Goal: Use online tool/utility: Utilize a website feature to perform a specific function

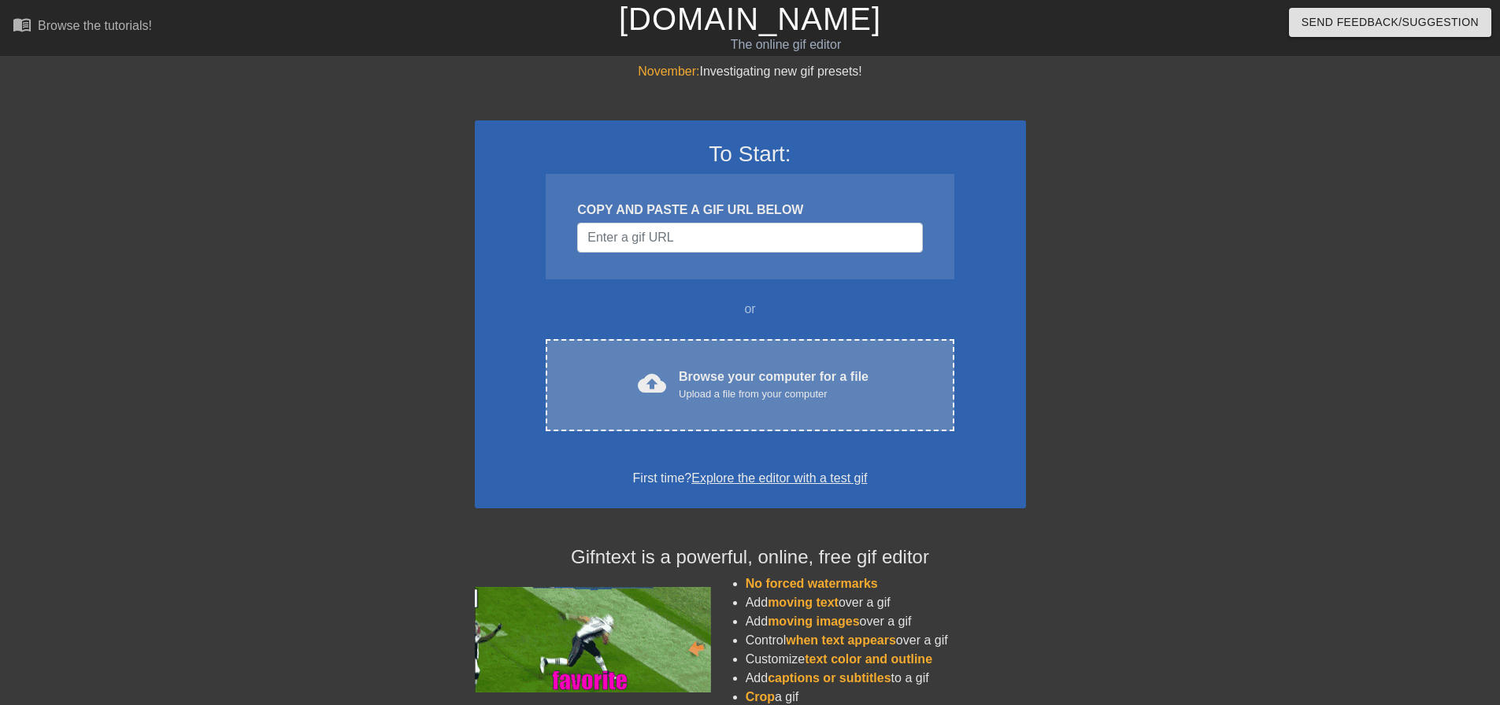
click at [705, 385] on div "Browse your computer for a file Upload a file from your computer" at bounding box center [774, 385] width 190 height 35
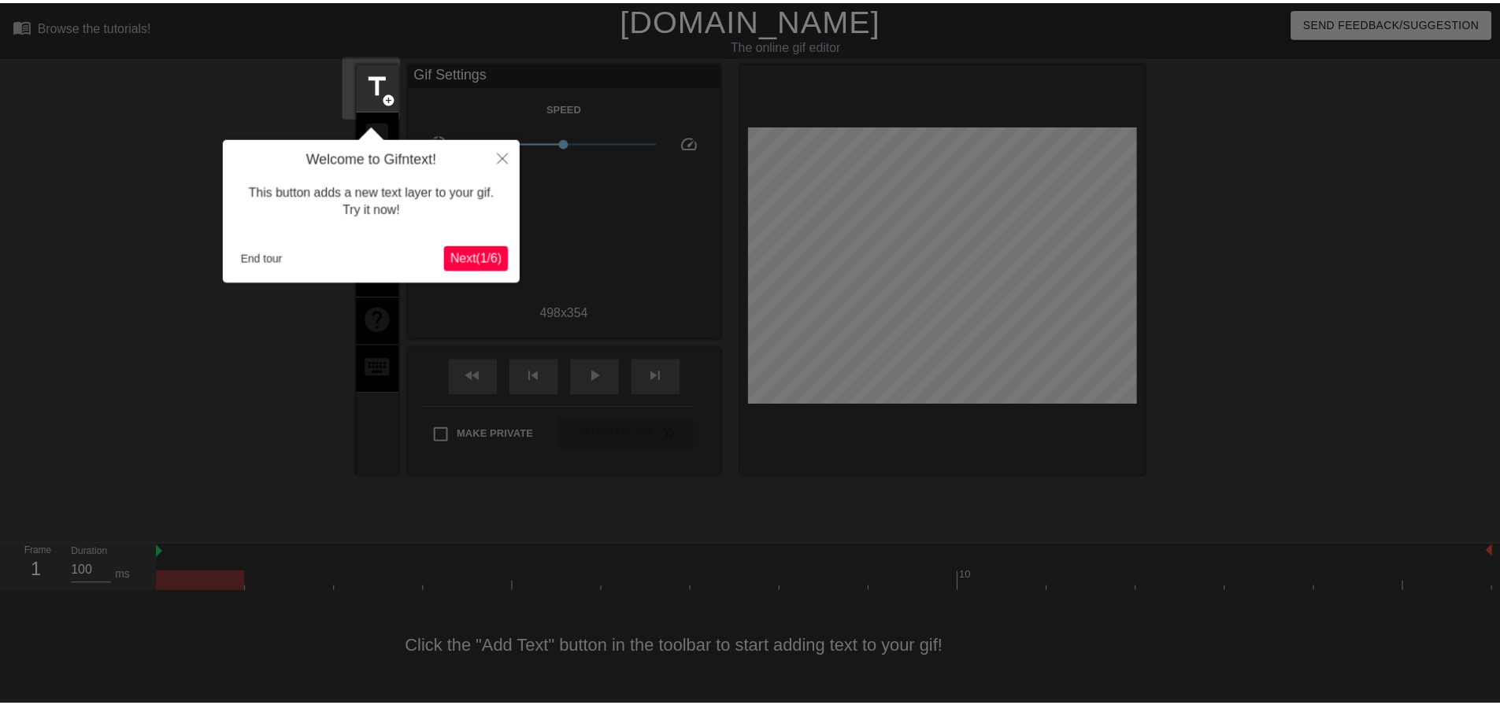
scroll to position [8, 0]
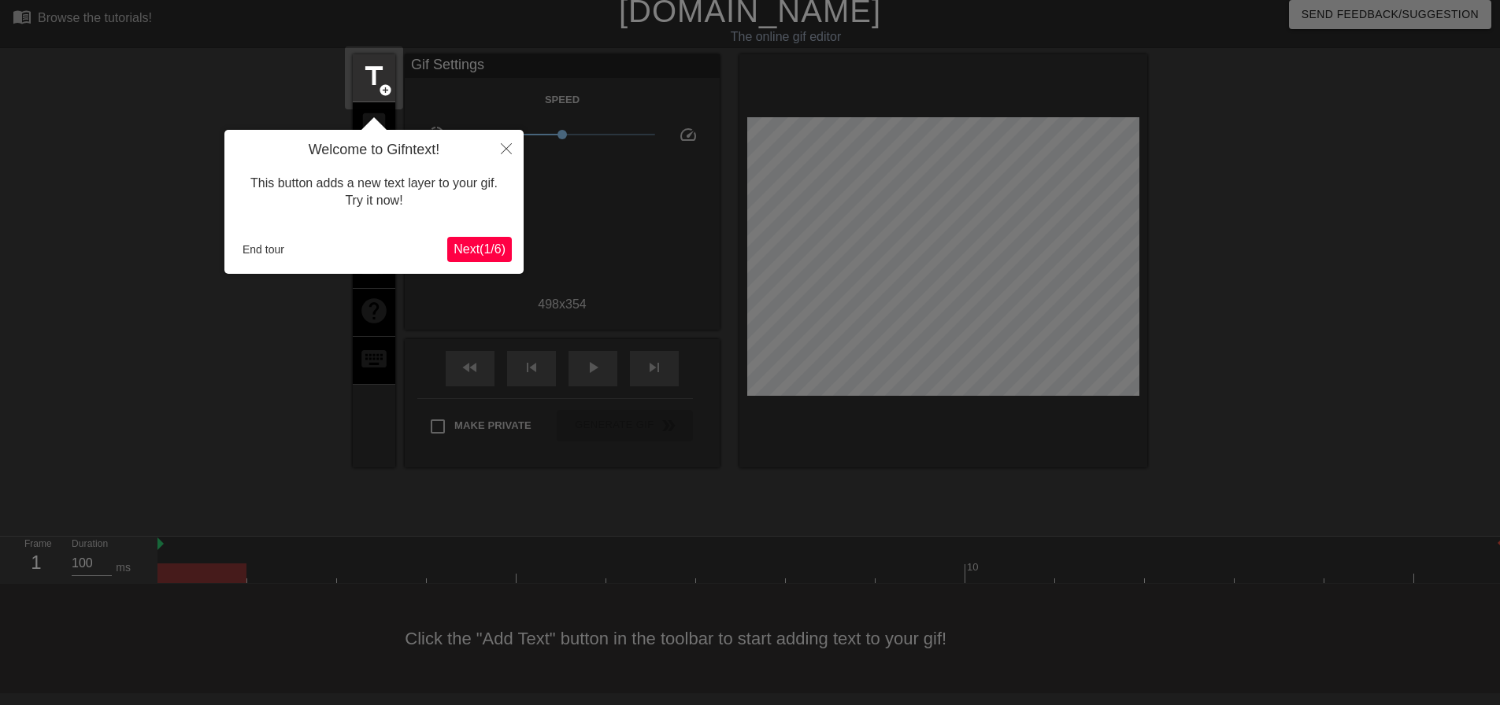
click at [483, 253] on span "Next ( 1 / 6 )" at bounding box center [479, 248] width 52 height 13
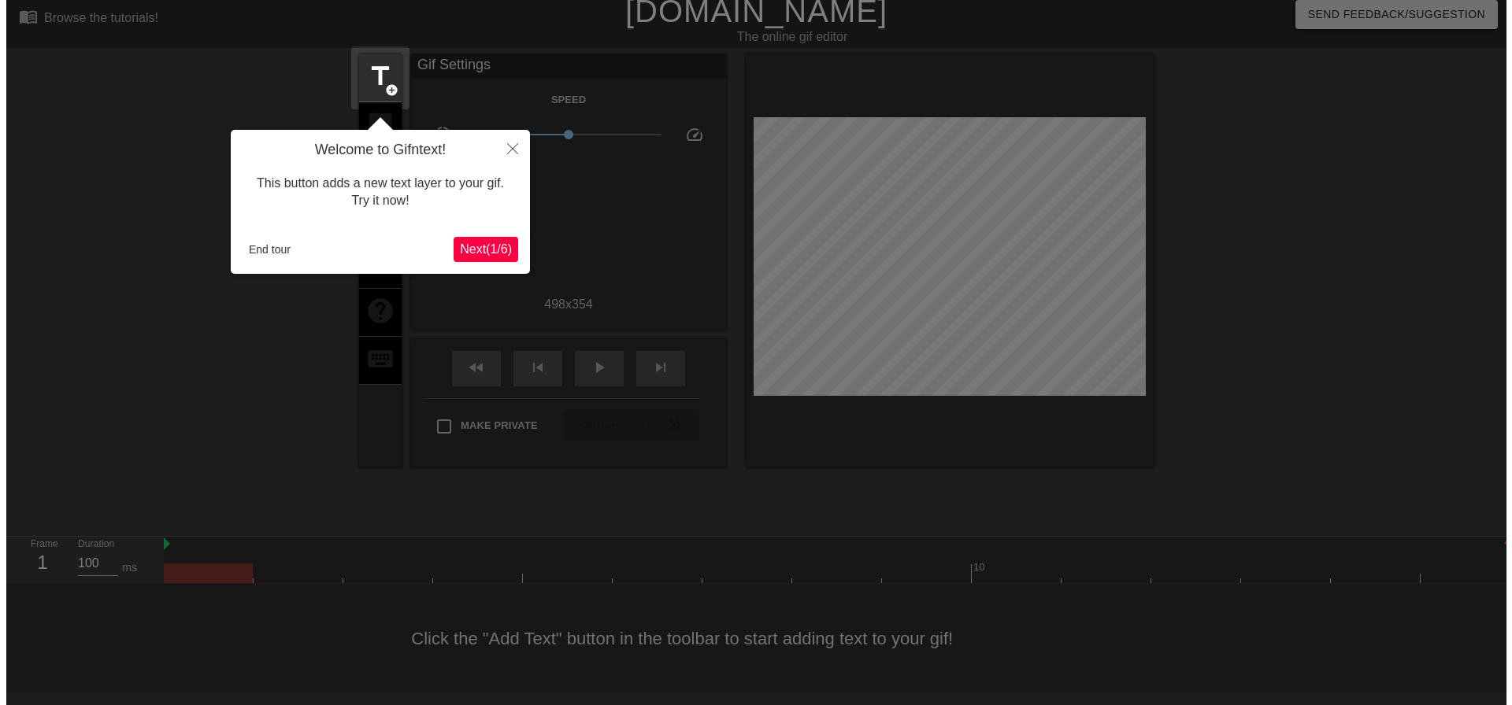
scroll to position [0, 0]
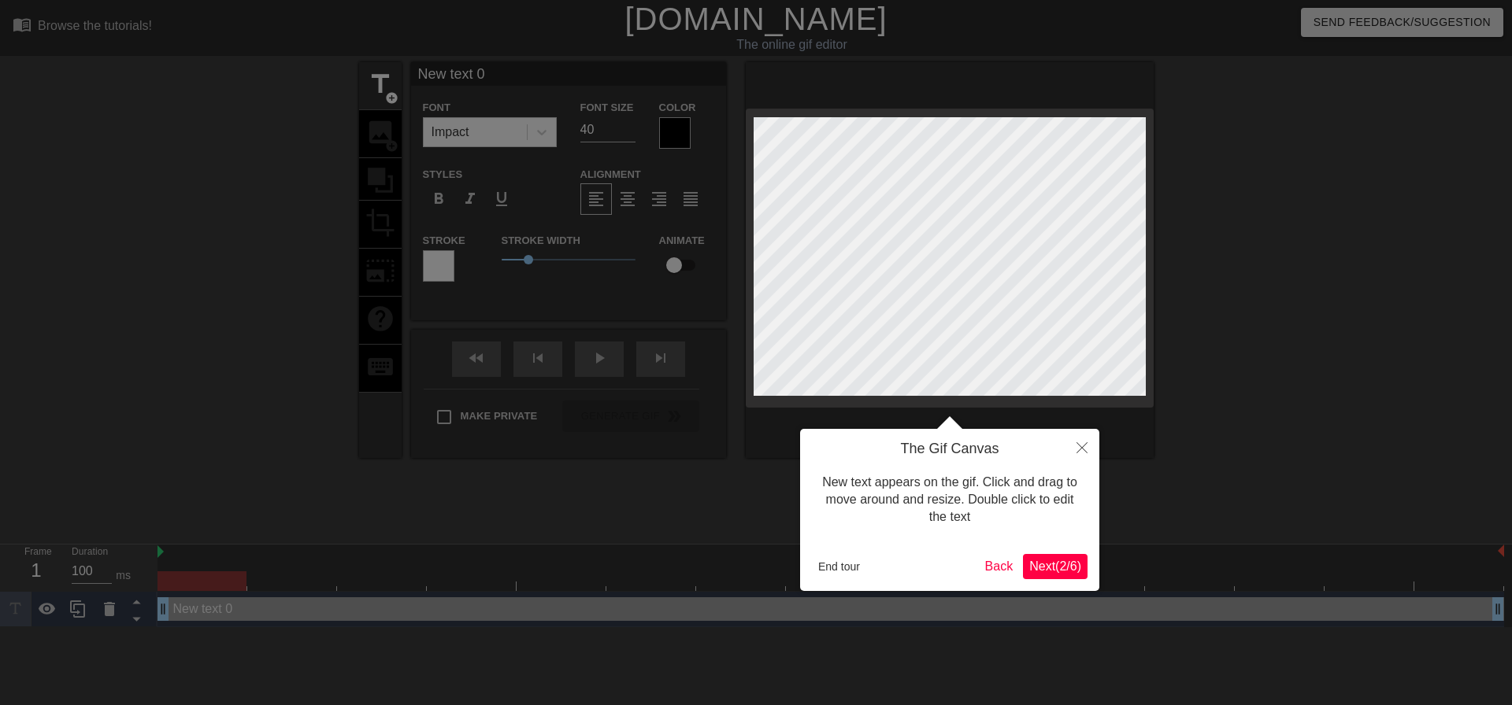
click at [1076, 561] on span "Next ( 2 / 6 )" at bounding box center [1055, 566] width 52 height 13
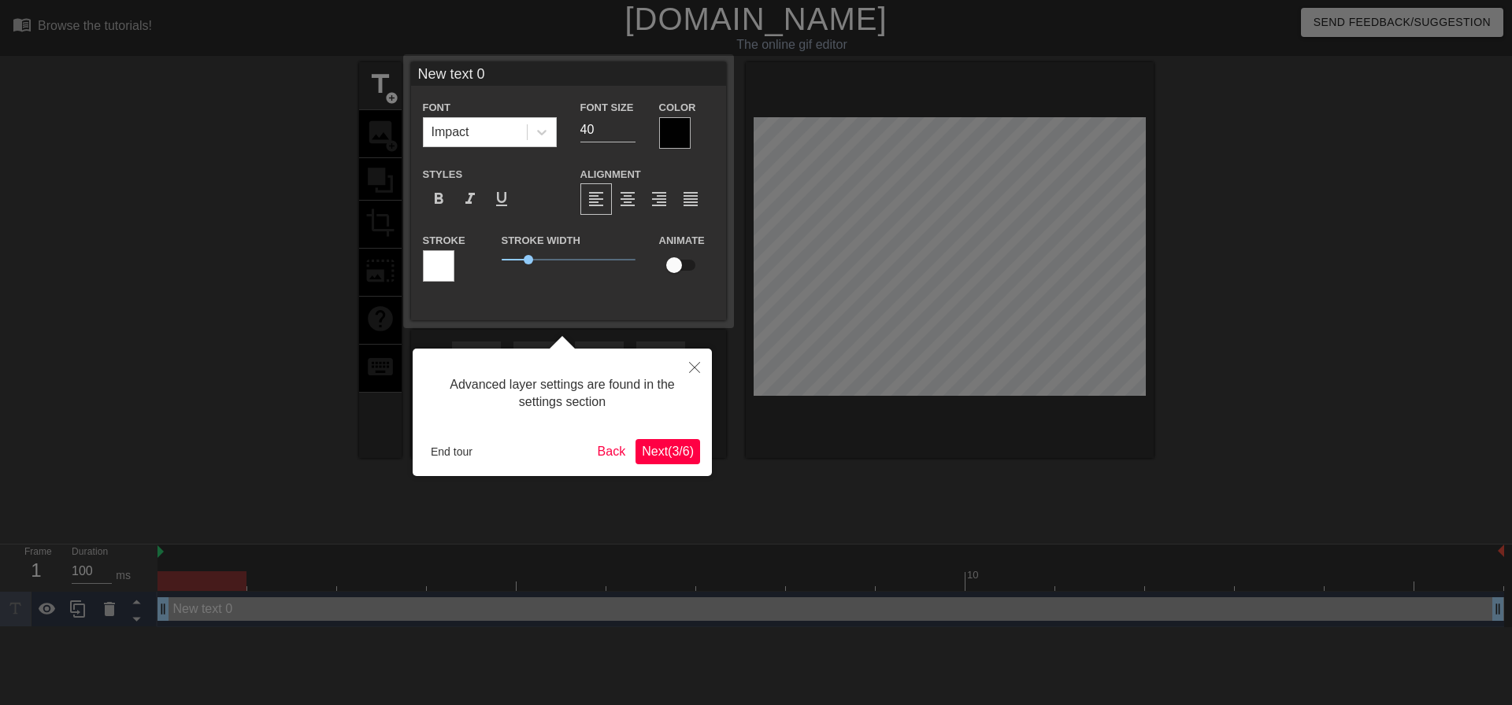
click at [677, 453] on span "Next ( 3 / 6 )" at bounding box center [668, 451] width 52 height 13
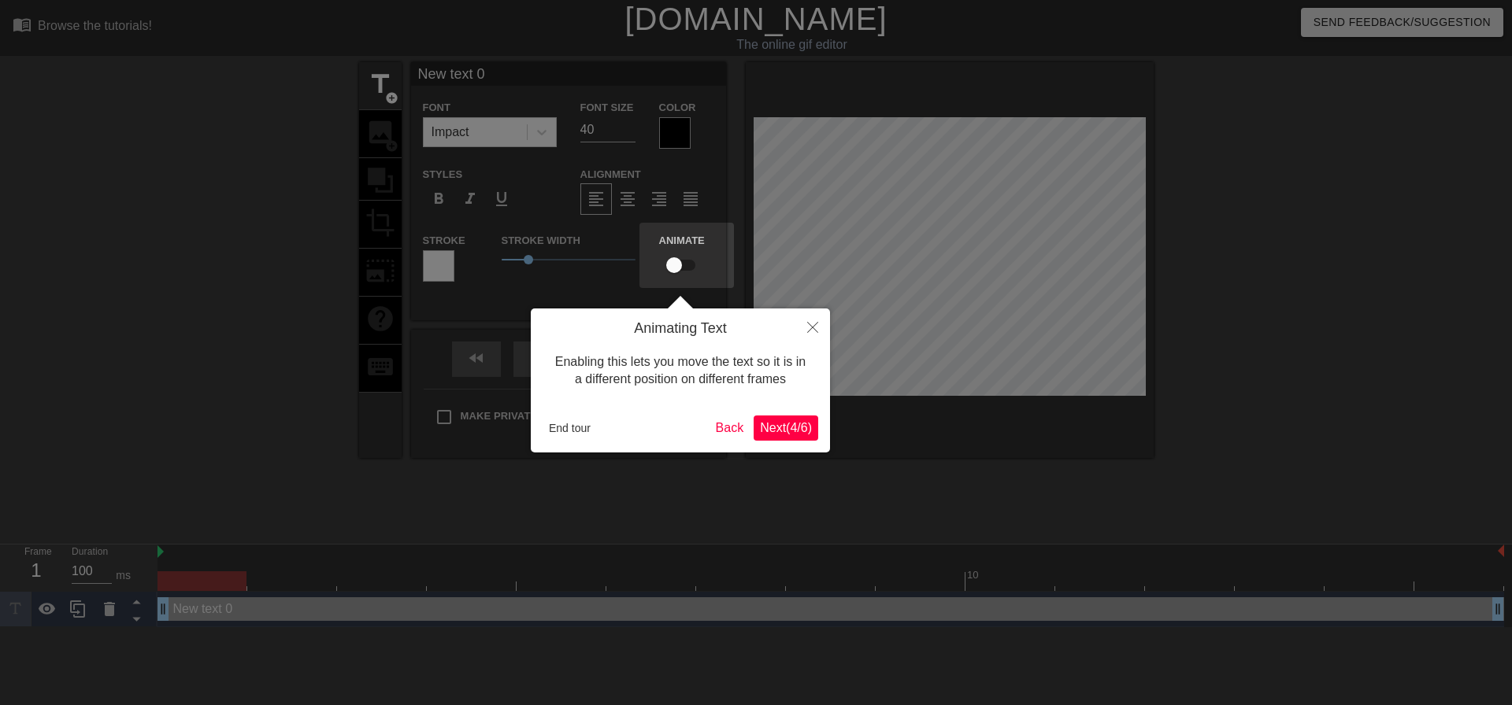
click at [778, 431] on span "Next ( 4 / 6 )" at bounding box center [786, 427] width 52 height 13
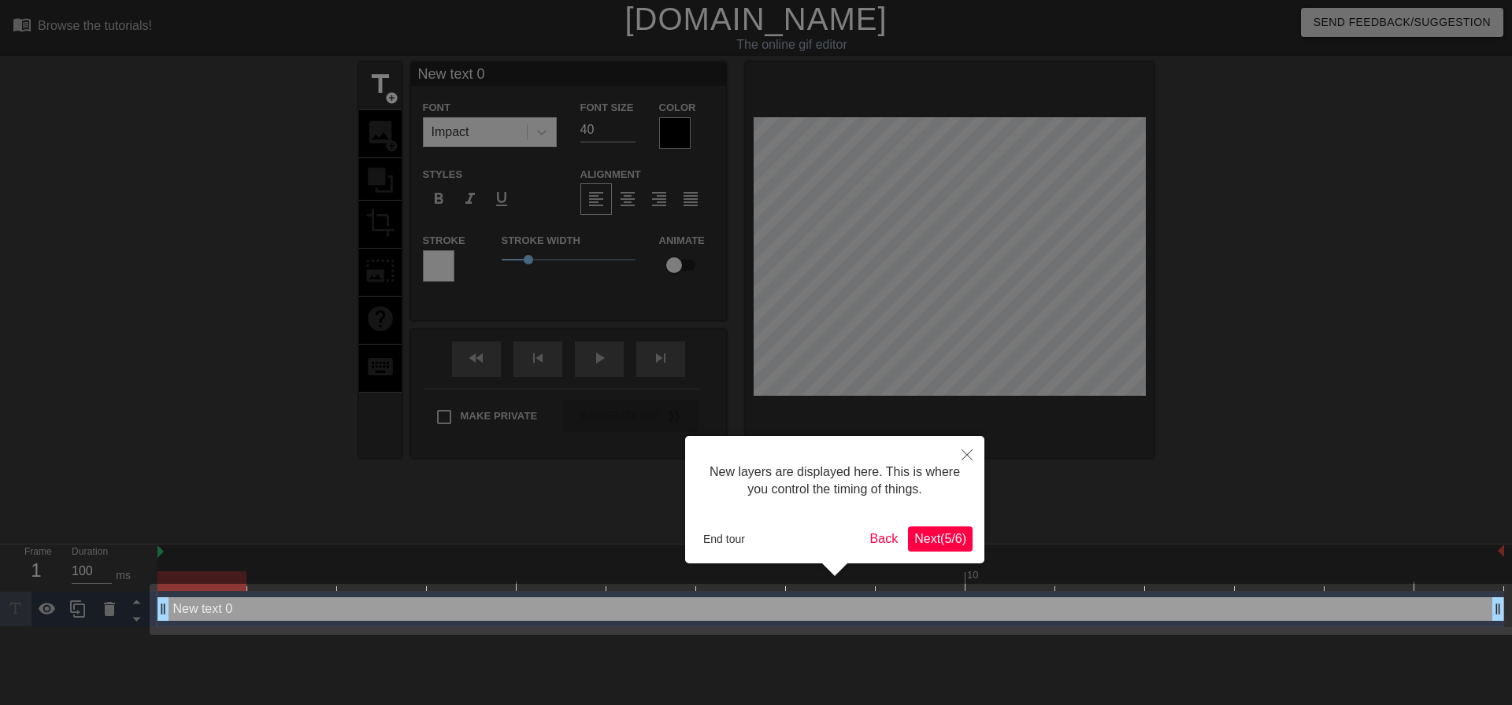
click at [951, 541] on span "Next ( 5 / 6 )" at bounding box center [940, 538] width 52 height 13
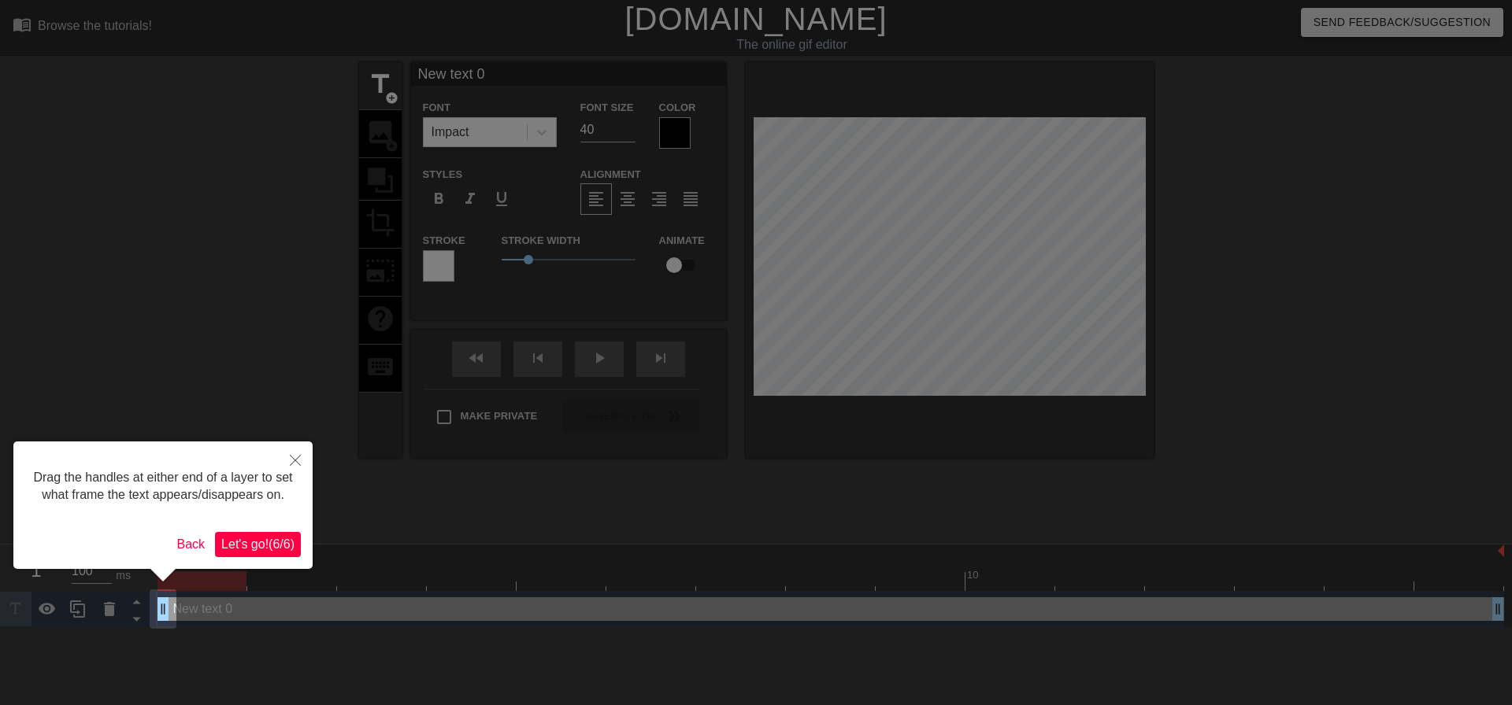
click at [290, 538] on span "Let's go! ( 6 / 6 )" at bounding box center [257, 544] width 73 height 13
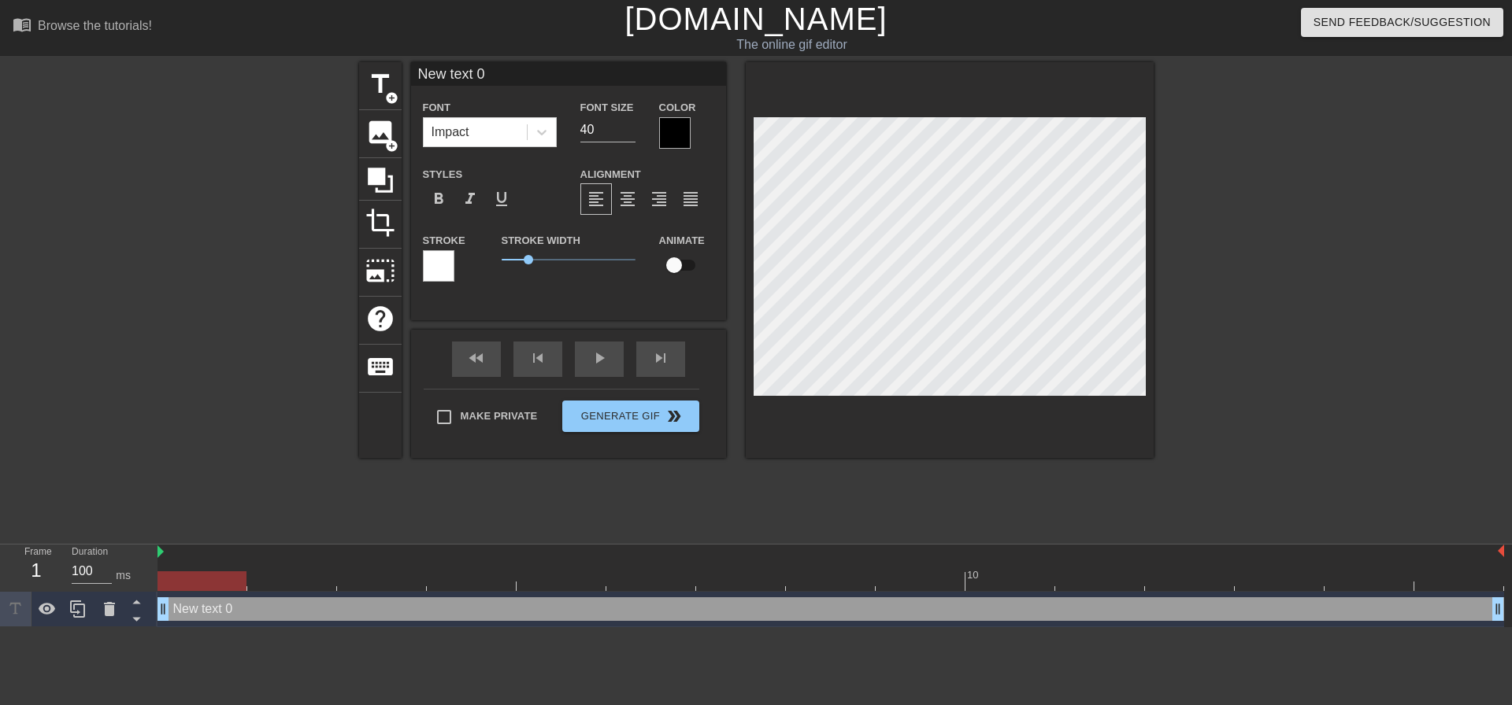
scroll to position [2, 2]
type input "New 0"
type textarea "New 0"
type input "New 0"
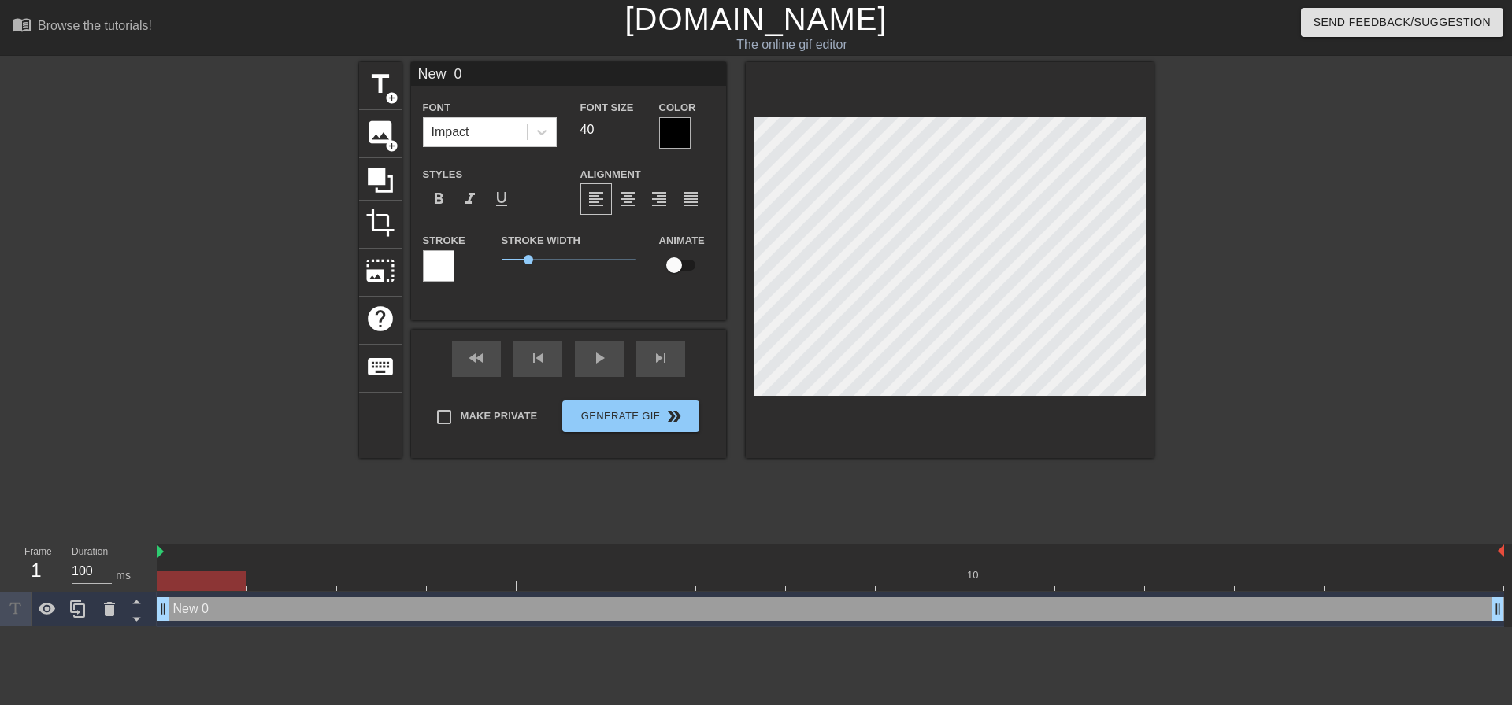
type textarea "New 0"
type input "New"
type textarea "New"
type input "New"
type textarea "New"
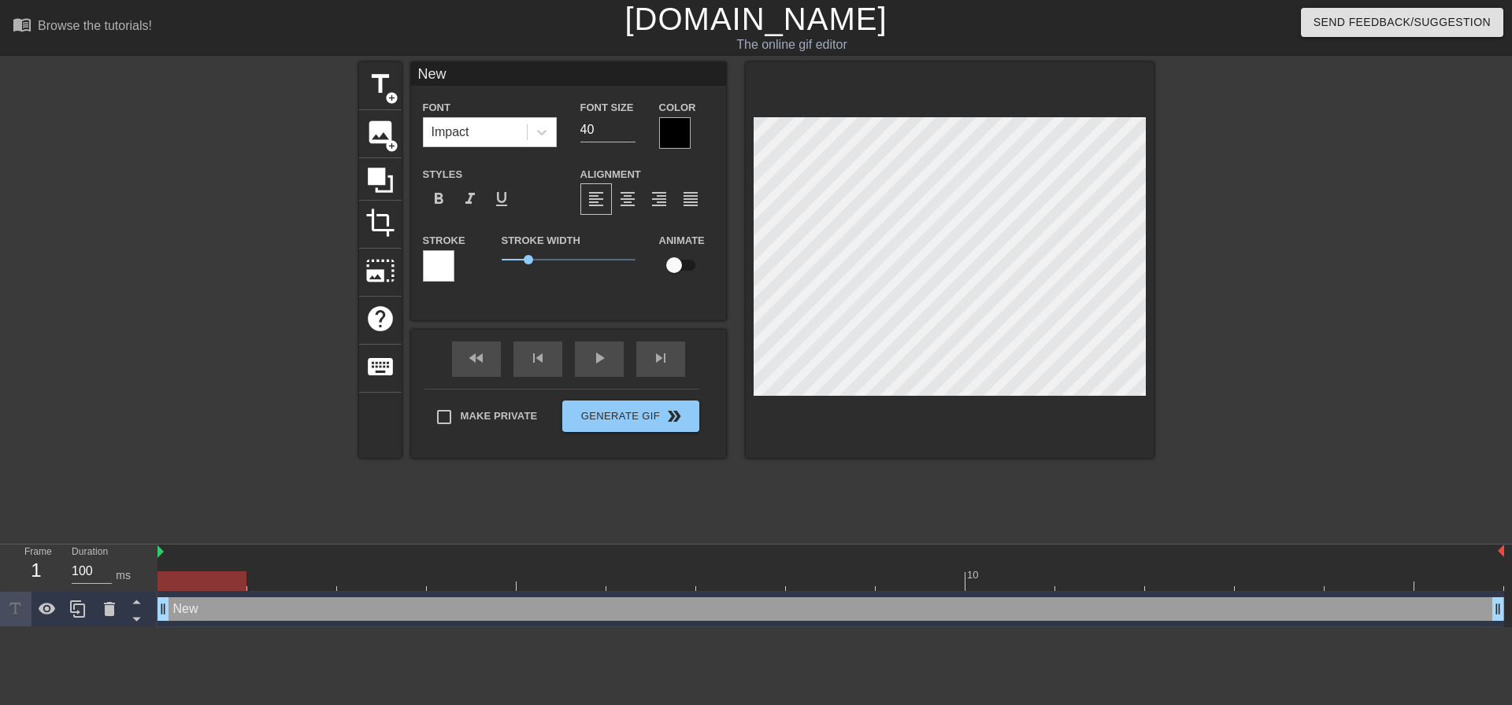
type input "Ne"
type textarea "Ne"
type input "N"
type textarea "N"
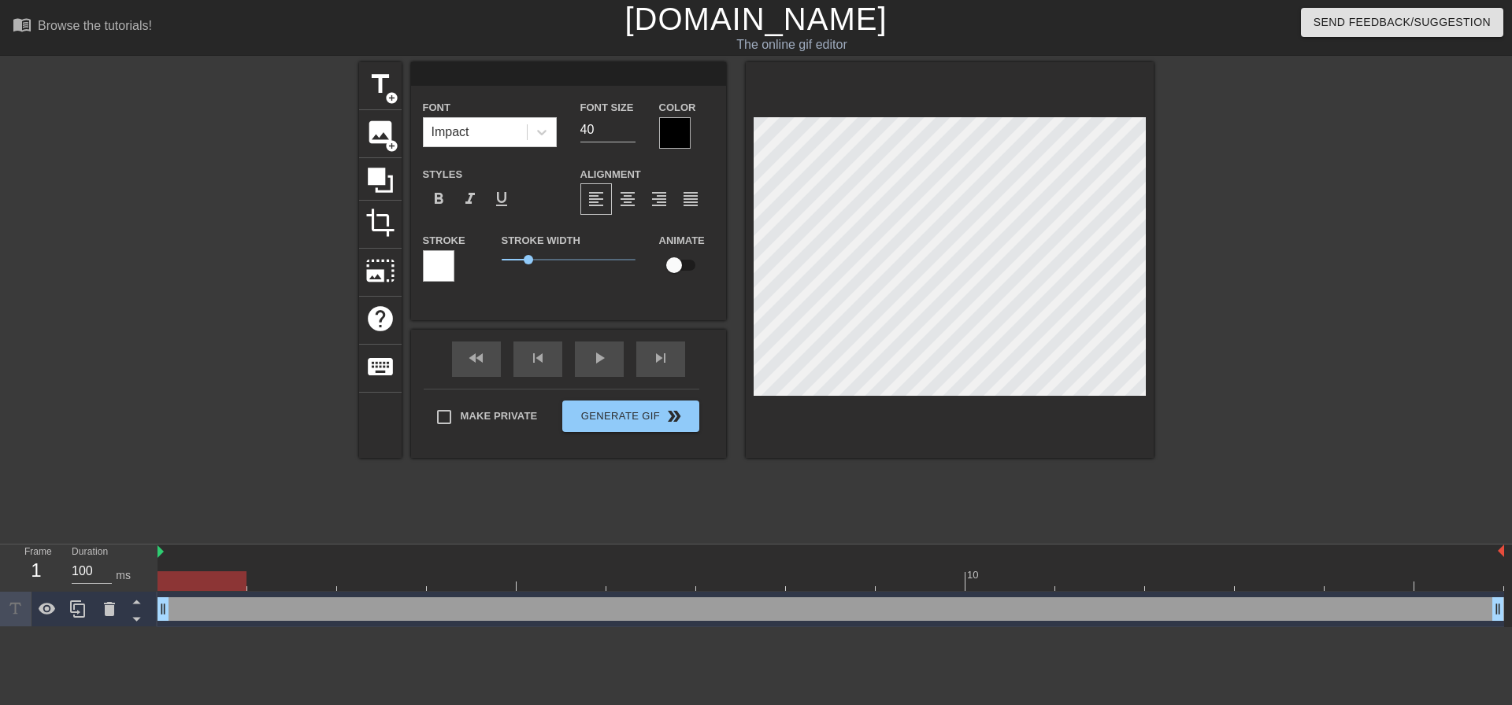
type input "P"
type textarea "P"
type input "Ph"
type textarea "Ph"
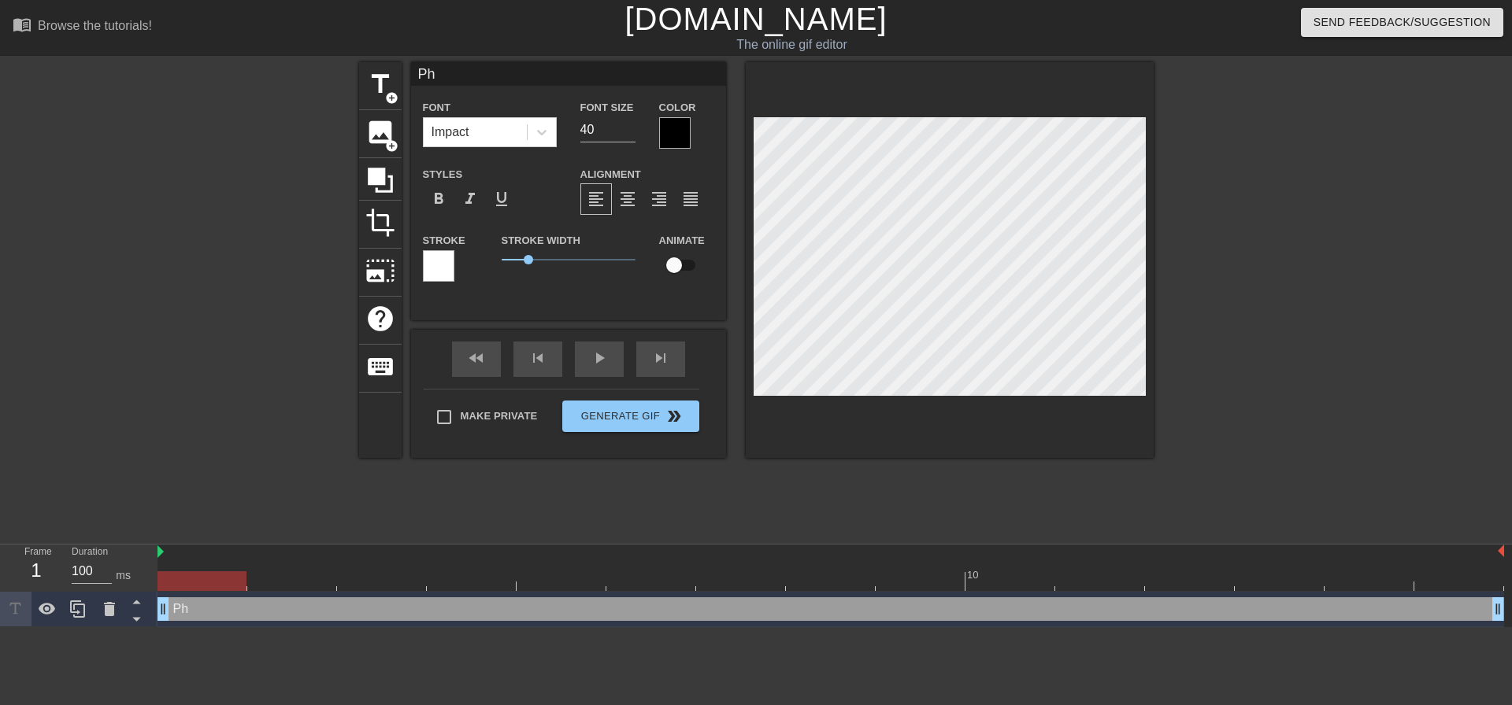
type input "Phi"
type textarea "Phi"
type input "Phil"
type textarea "Phil"
type input "Phil?"
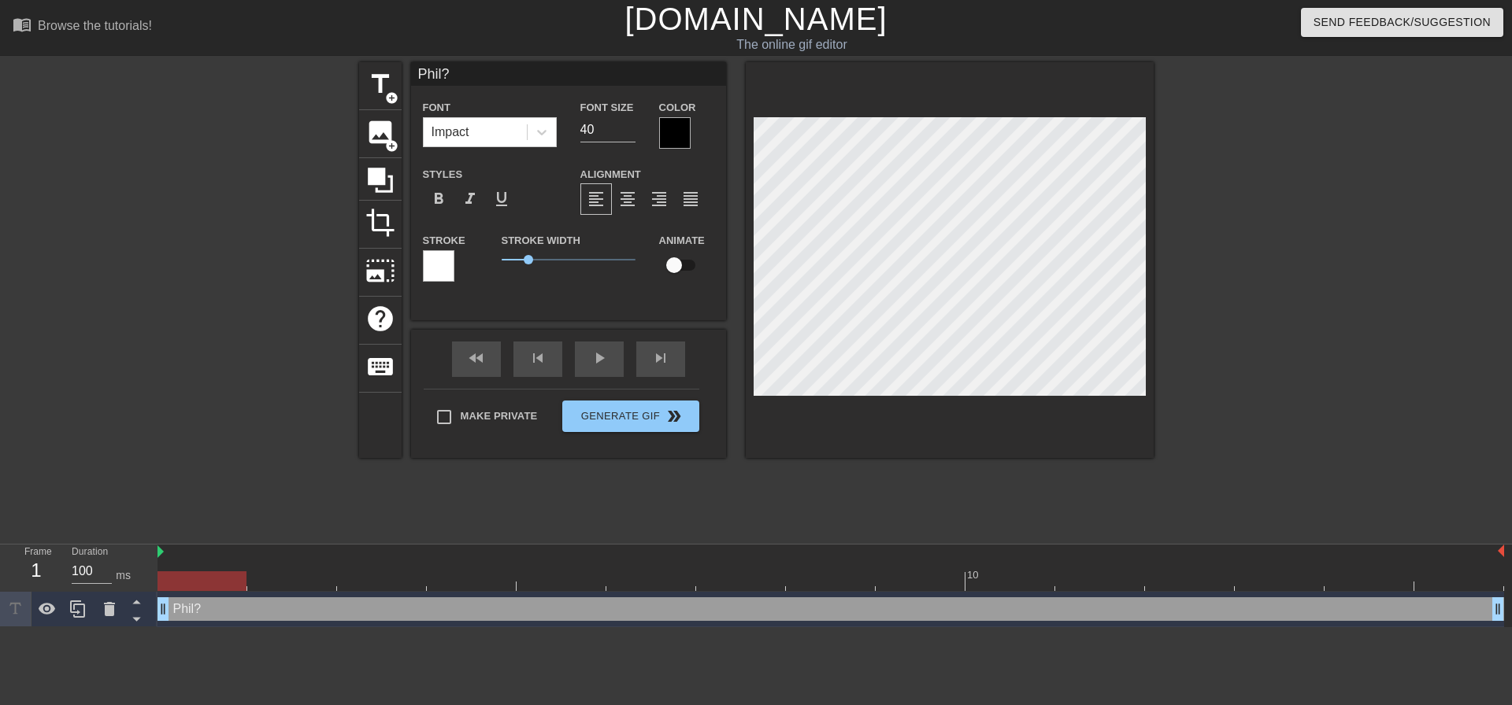
scroll to position [2, 2]
type textarea "Phil?"
click at [546, 131] on icon at bounding box center [541, 133] width 9 height 6
click at [675, 135] on div at bounding box center [674, 132] width 31 height 31
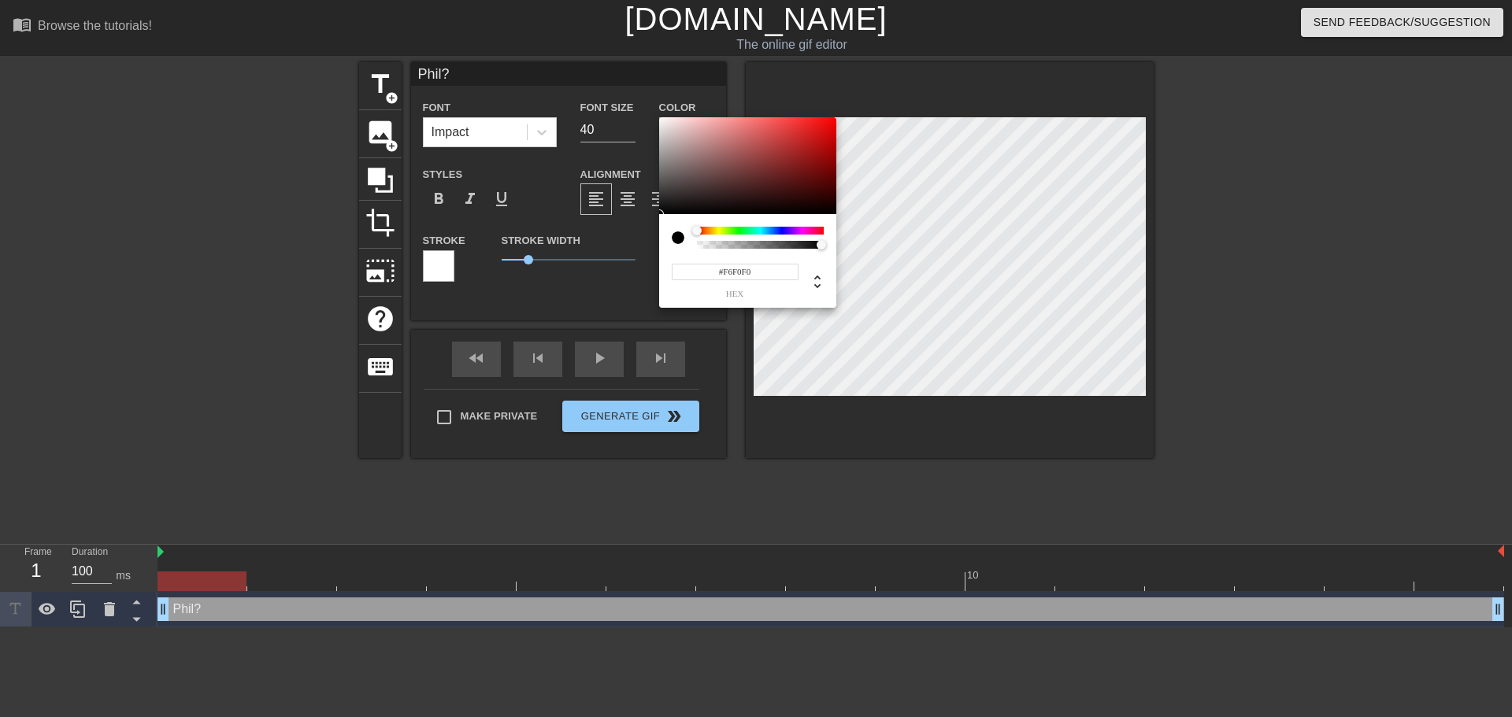
click at [663, 120] on div at bounding box center [747, 166] width 177 height 98
type input "#BEBCBC"
click at [661, 142] on div at bounding box center [747, 166] width 177 height 98
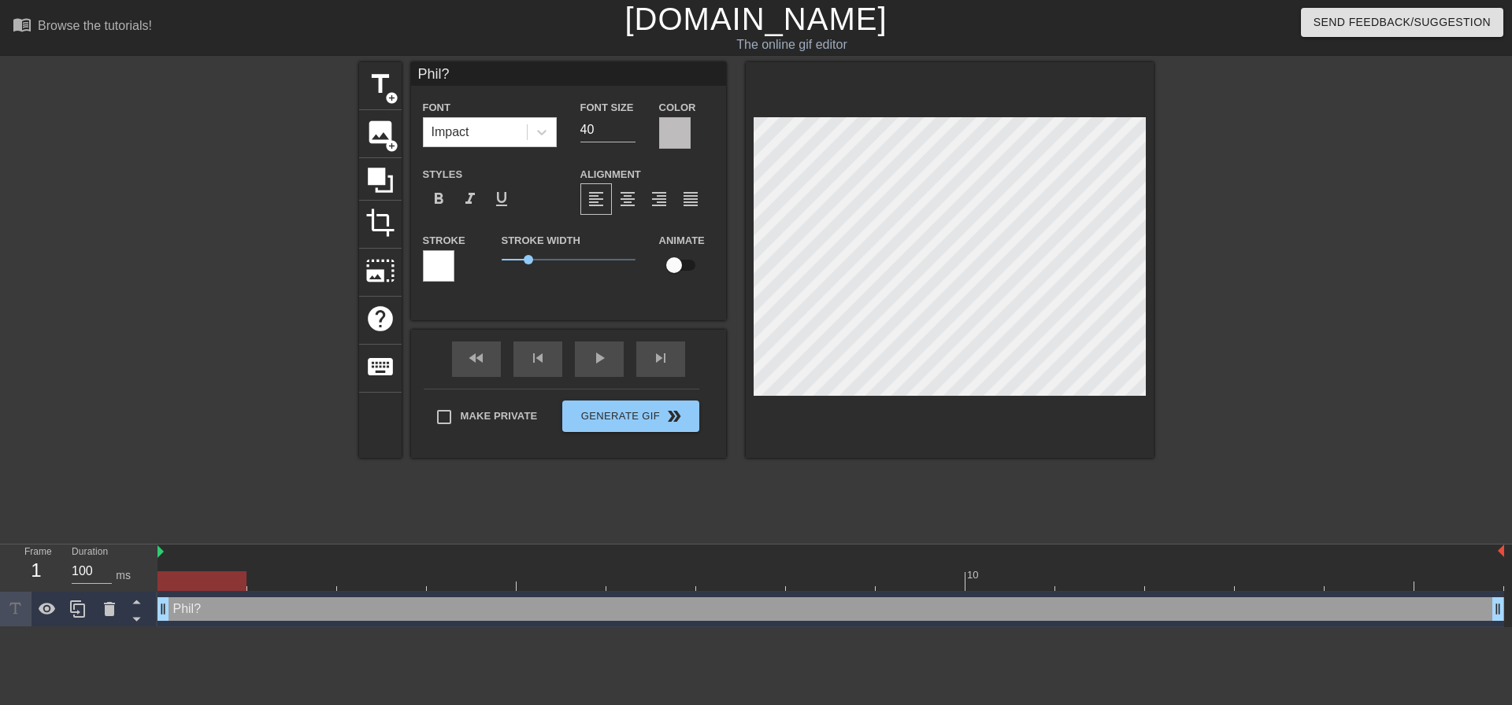
click at [671, 130] on div at bounding box center [674, 132] width 31 height 31
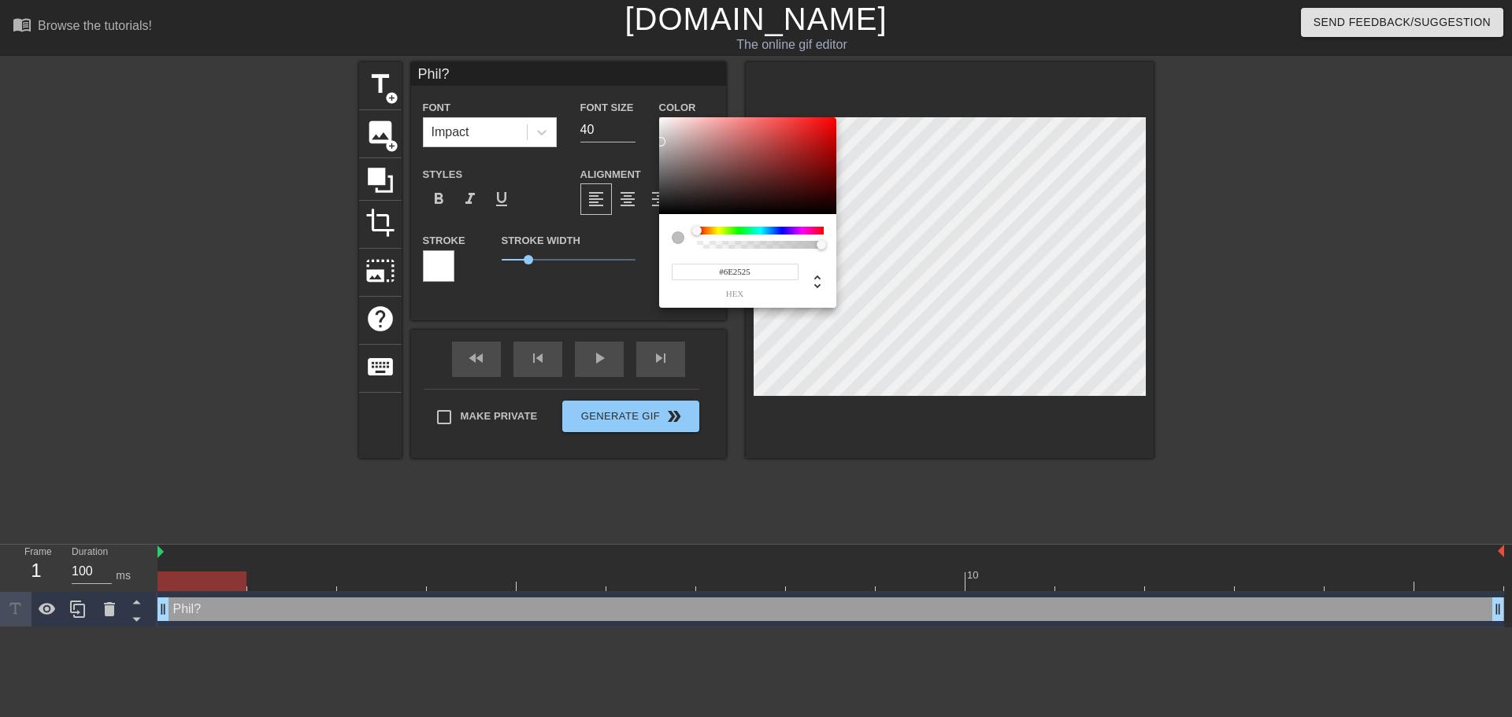
click at [660, 172] on div at bounding box center [747, 166] width 177 height 98
click at [664, 206] on div at bounding box center [747, 166] width 177 height 98
type input "#0D0D0D"
click at [663, 209] on div at bounding box center [747, 166] width 177 height 98
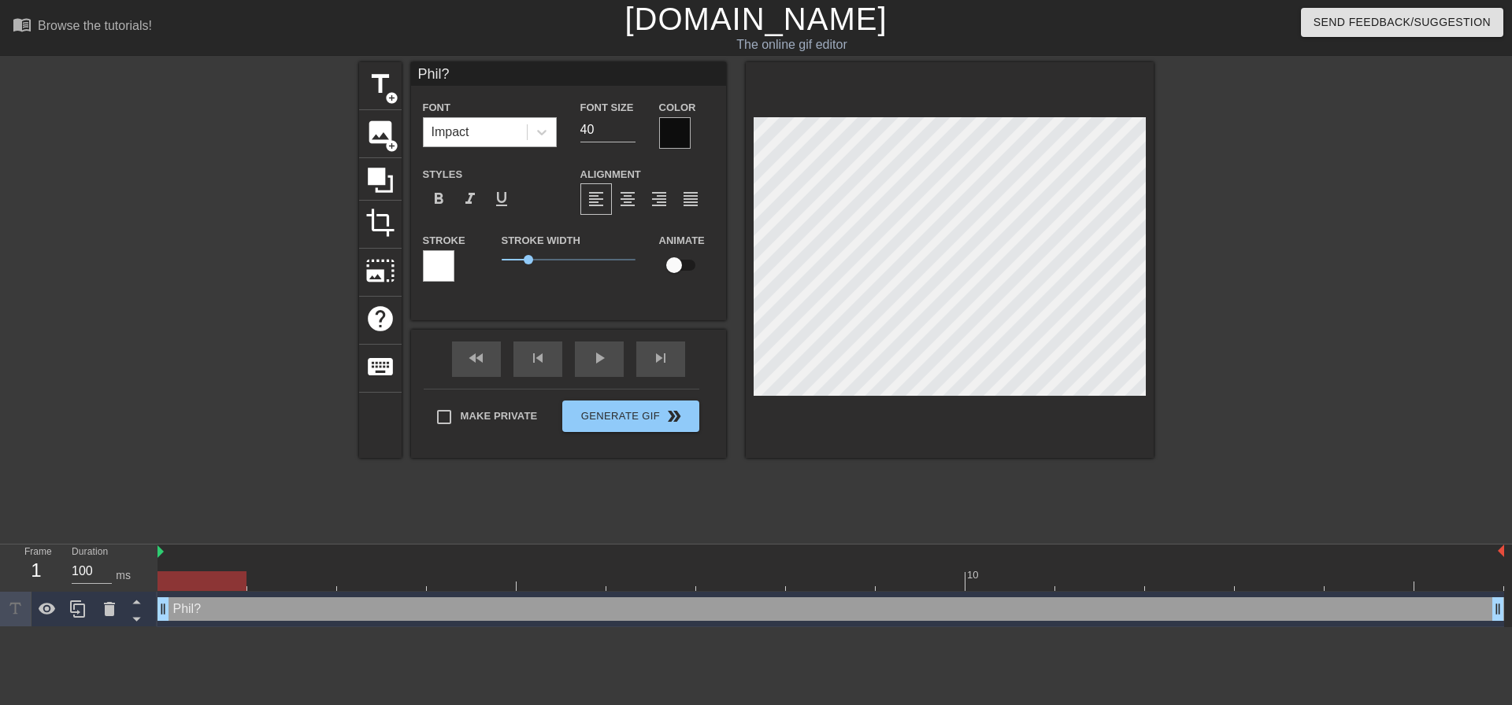
click at [501, 129] on div "Impact" at bounding box center [475, 132] width 103 height 28
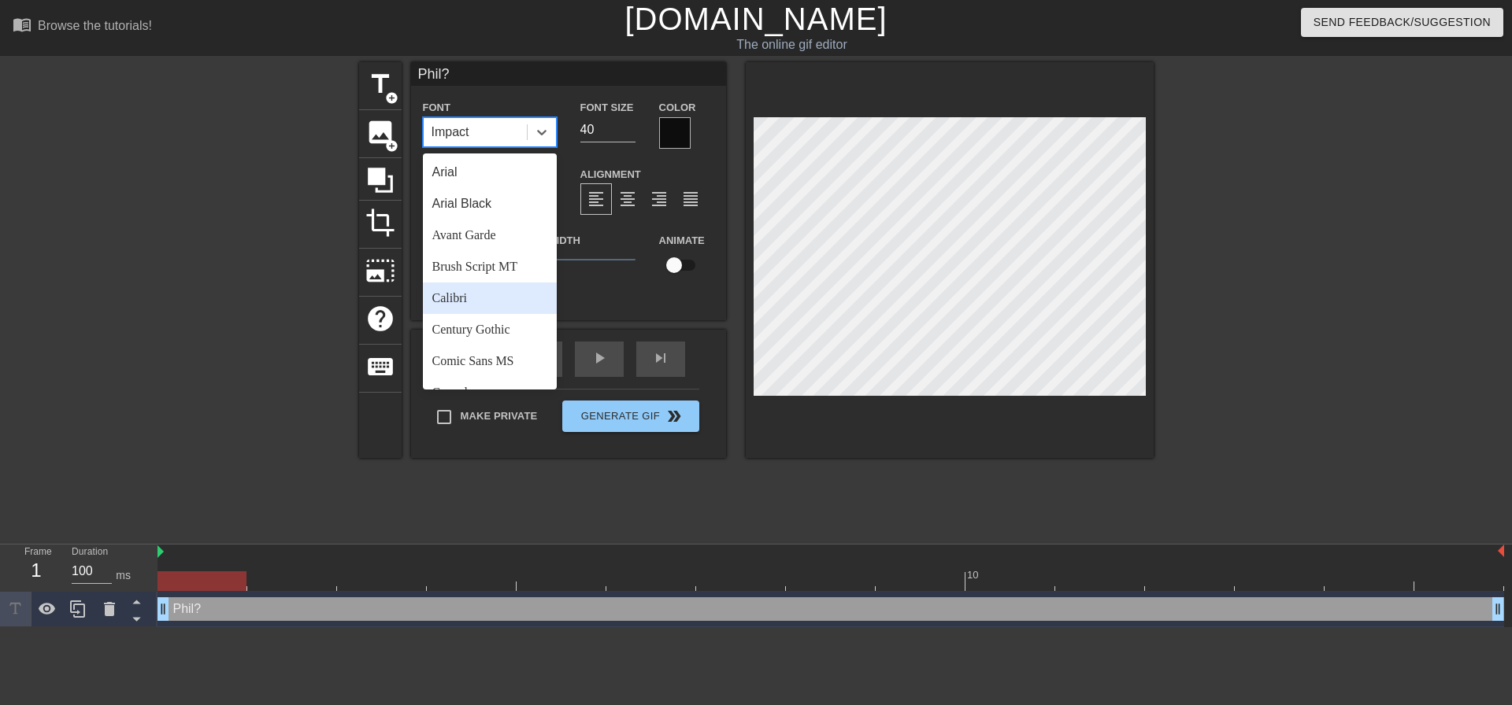
click at [472, 300] on div "Calibri" at bounding box center [490, 298] width 134 height 31
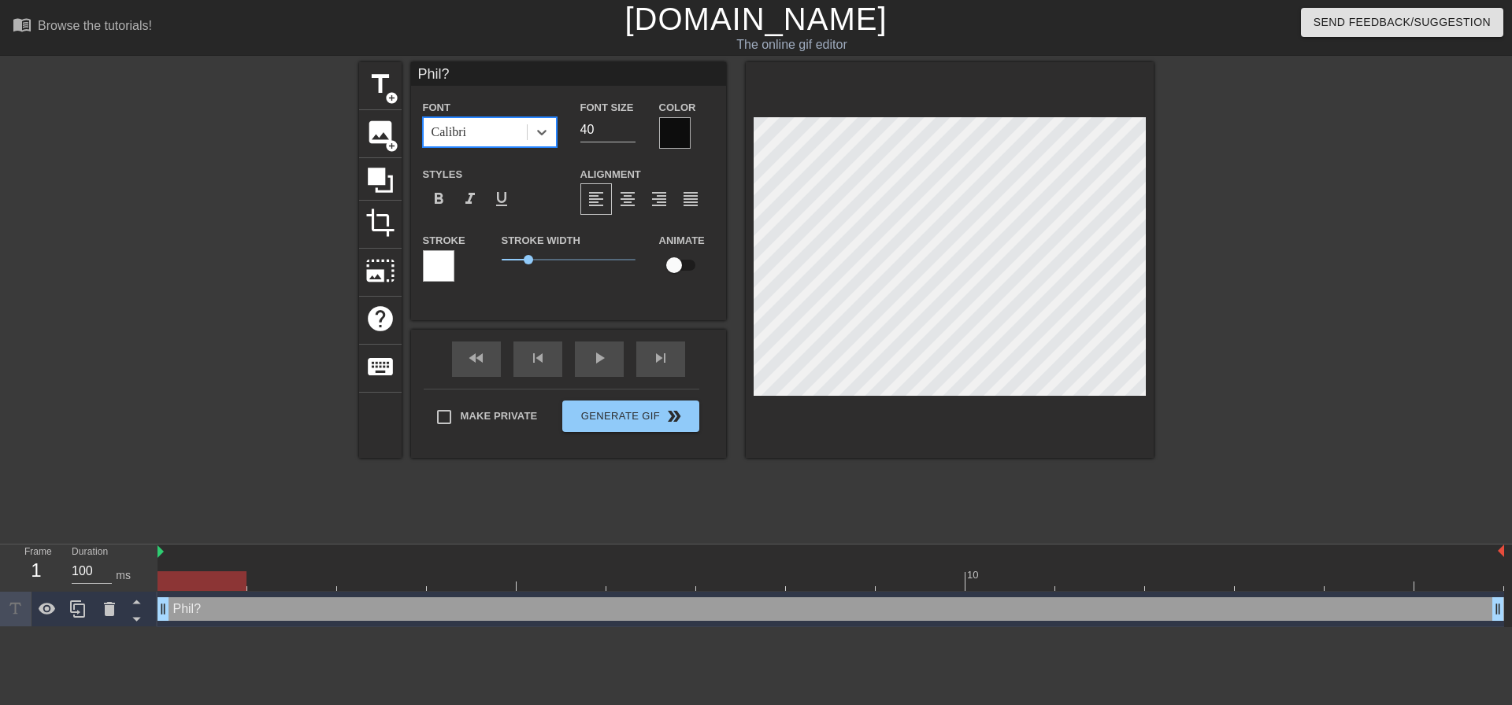
click at [479, 131] on div "Calibri" at bounding box center [475, 132] width 103 height 28
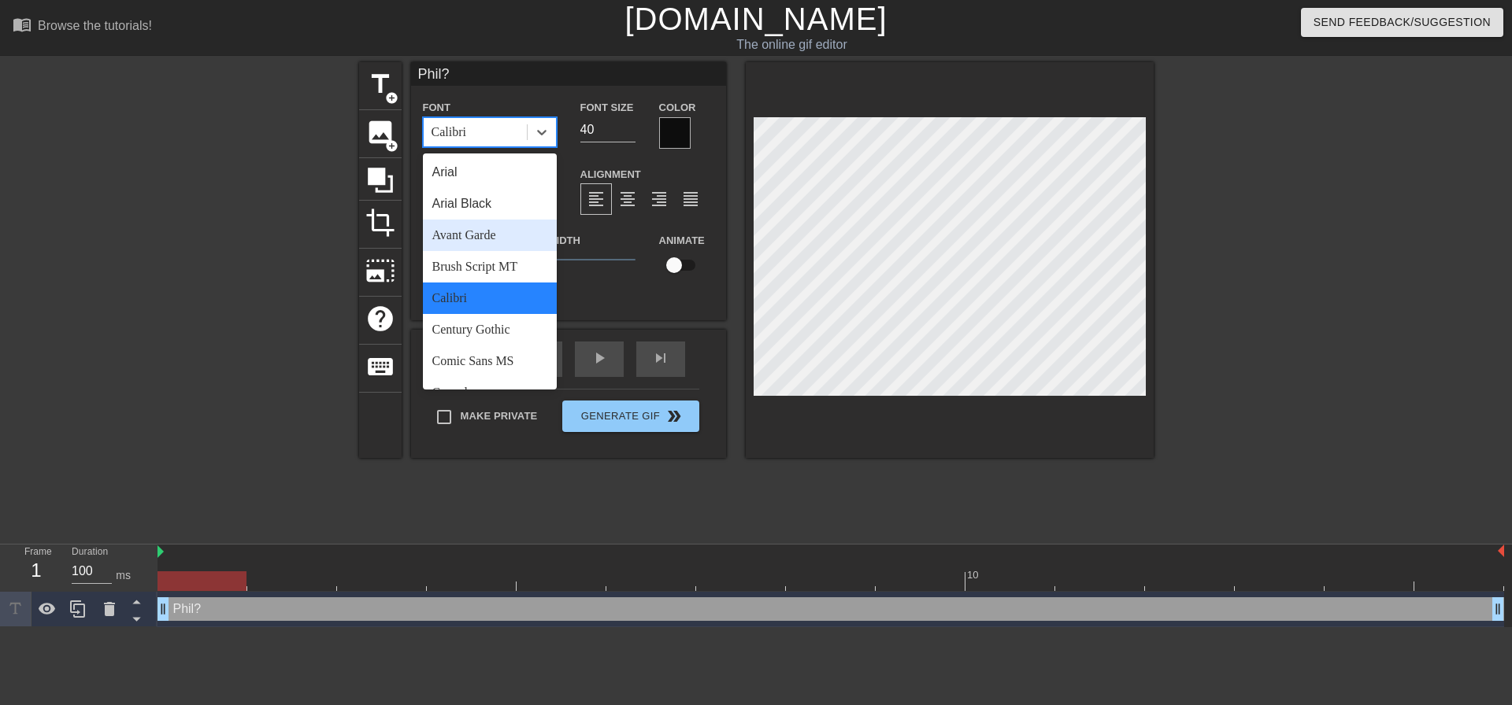
click at [463, 234] on div "Avant Garde" at bounding box center [490, 235] width 134 height 31
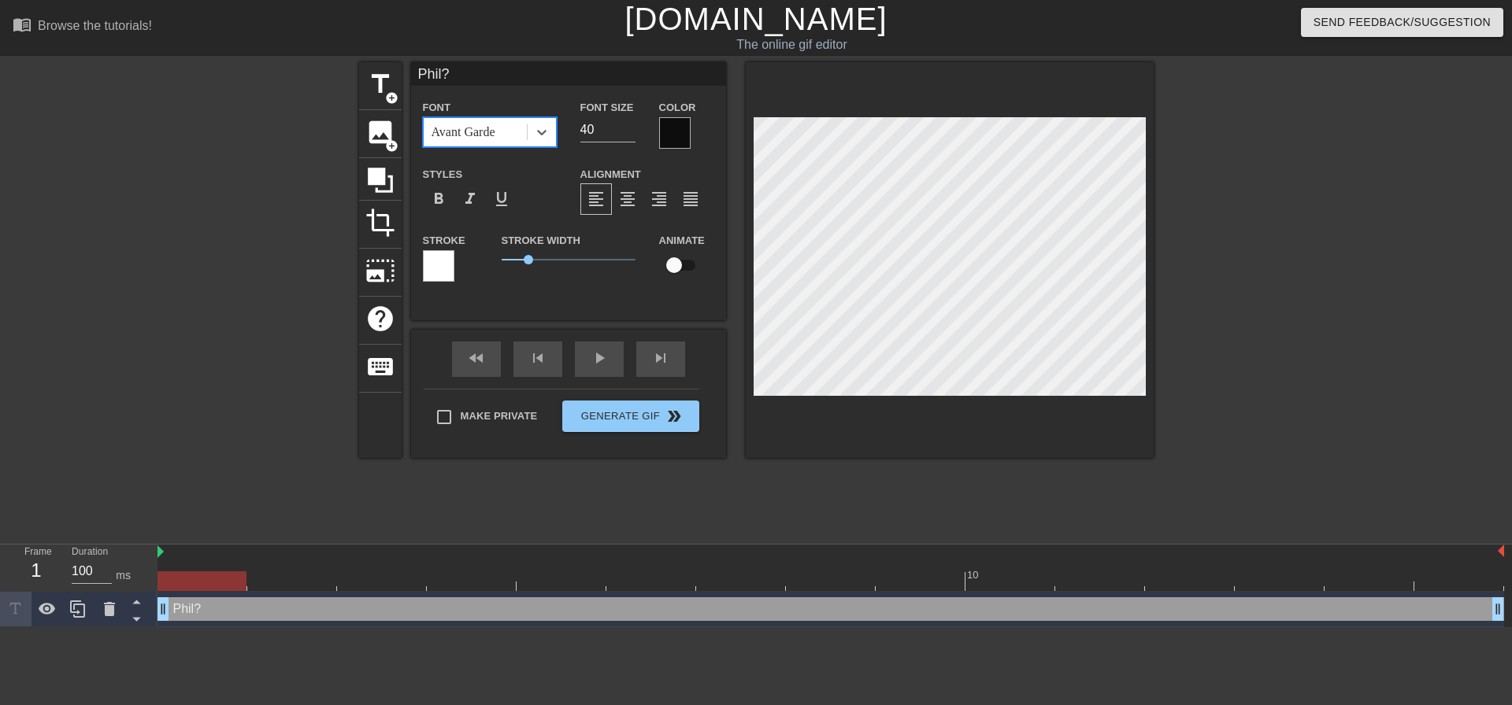
click at [468, 126] on div "Avant Garde" at bounding box center [463, 132] width 64 height 19
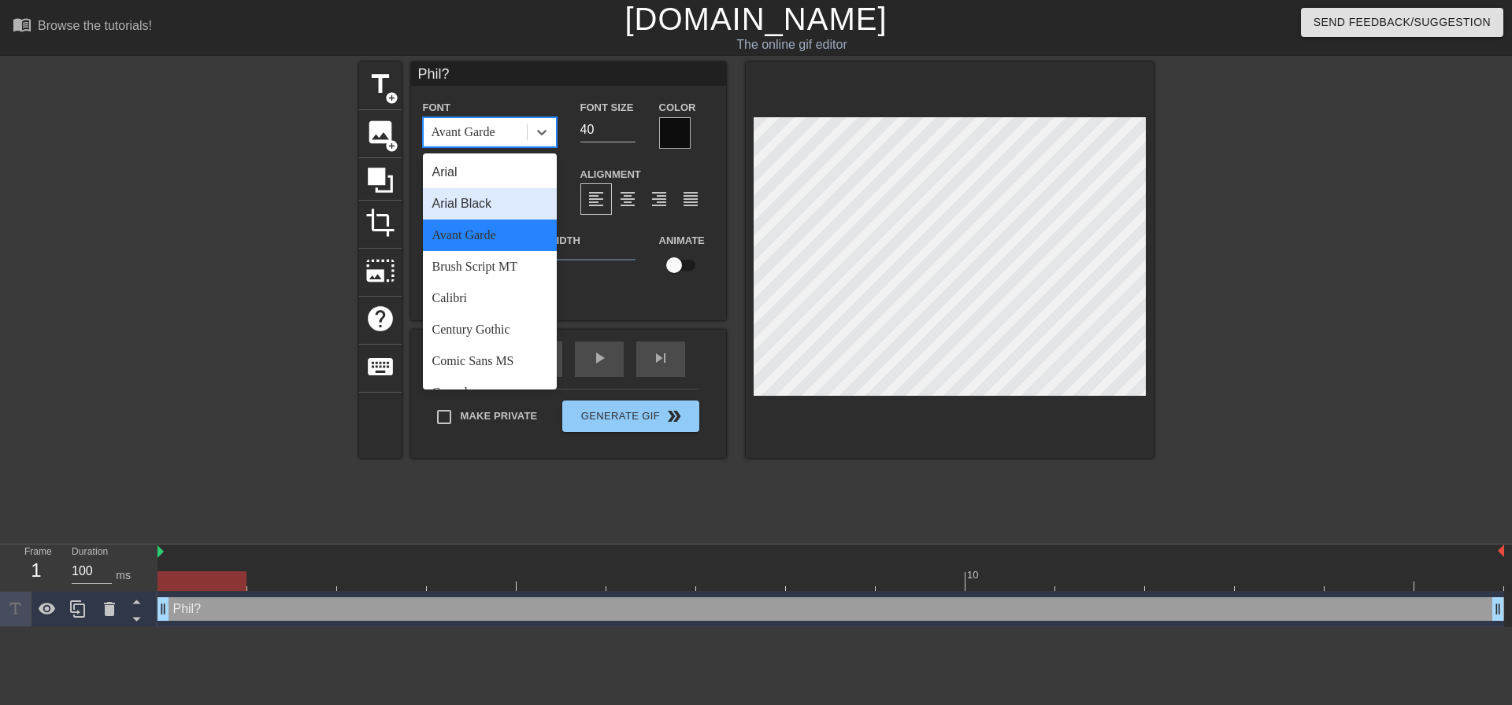
click at [463, 202] on div "Arial Black" at bounding box center [490, 203] width 134 height 31
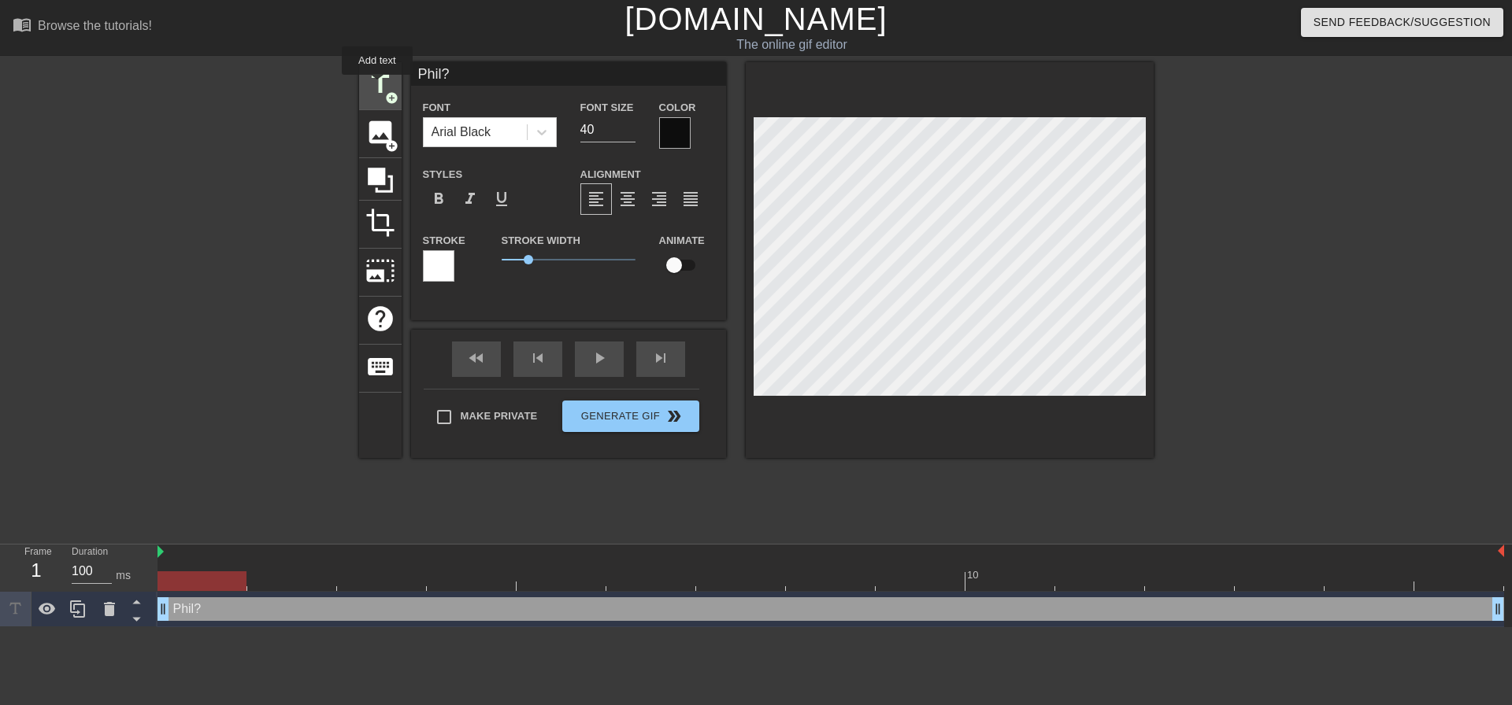
click at [377, 85] on span "title" at bounding box center [380, 84] width 30 height 30
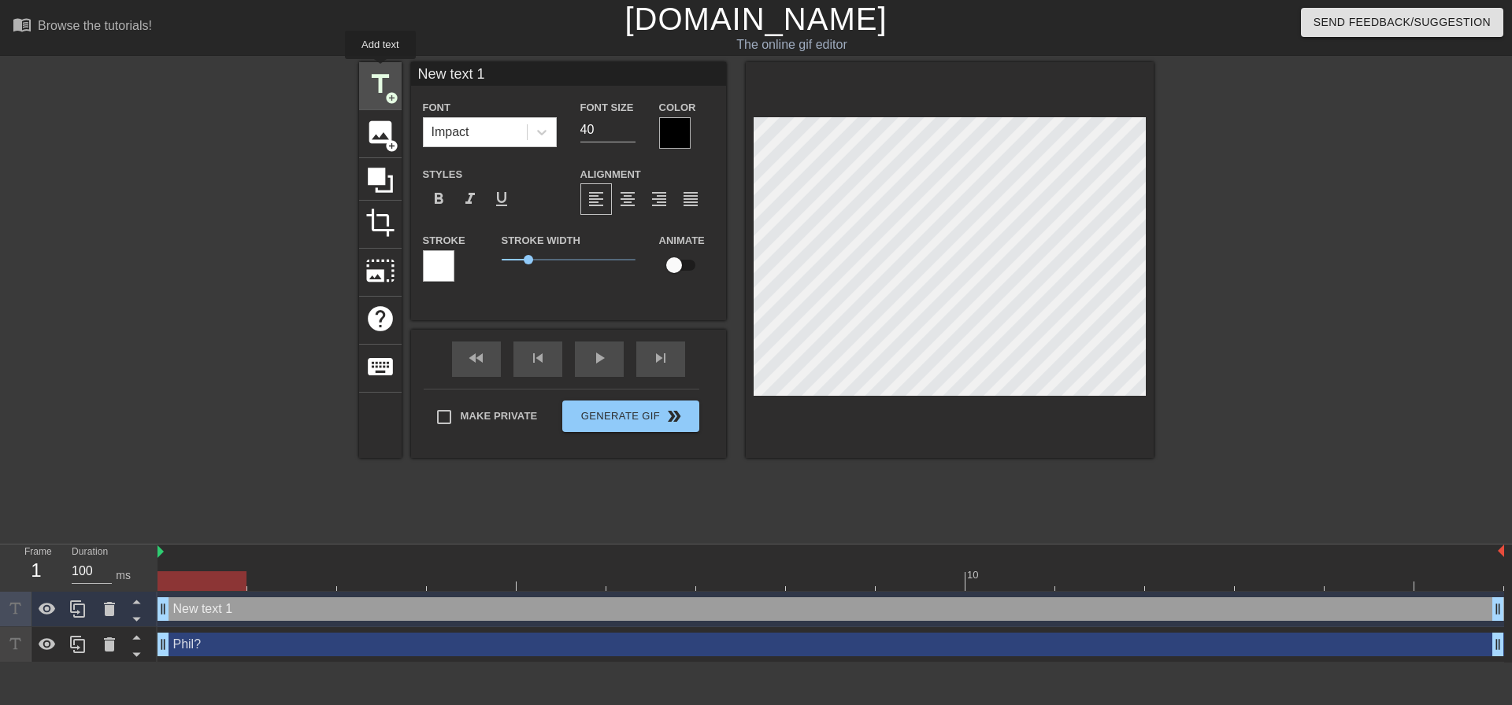
drag, startPoint x: 498, startPoint y: 73, endPoint x: 379, endPoint y: 73, distance: 118.1
click at [379, 70] on div "title add_circle image add_circle crop photo_size_select_large help keyboard Ne…" at bounding box center [756, 260] width 794 height 396
type input "Phil?"
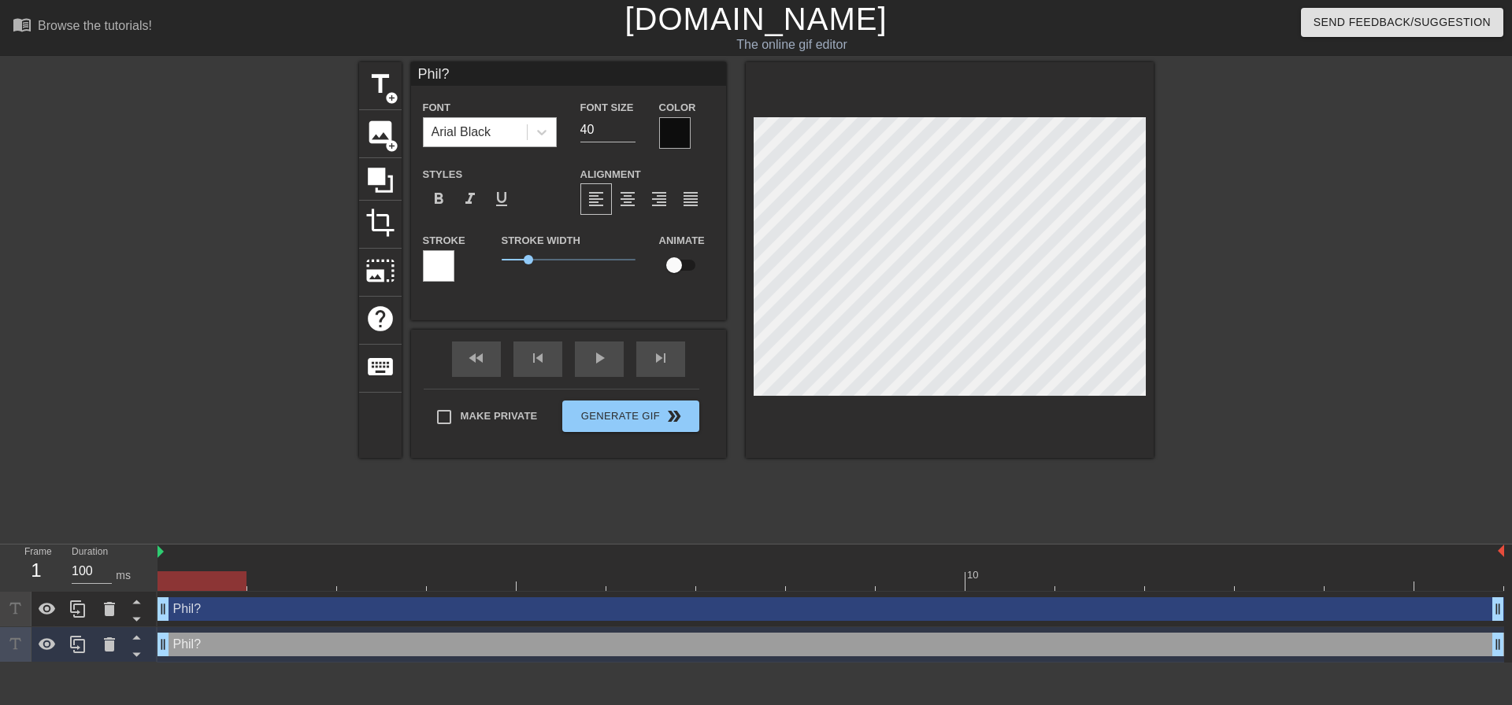
click at [476, 127] on div "Arial Black" at bounding box center [461, 132] width 60 height 19
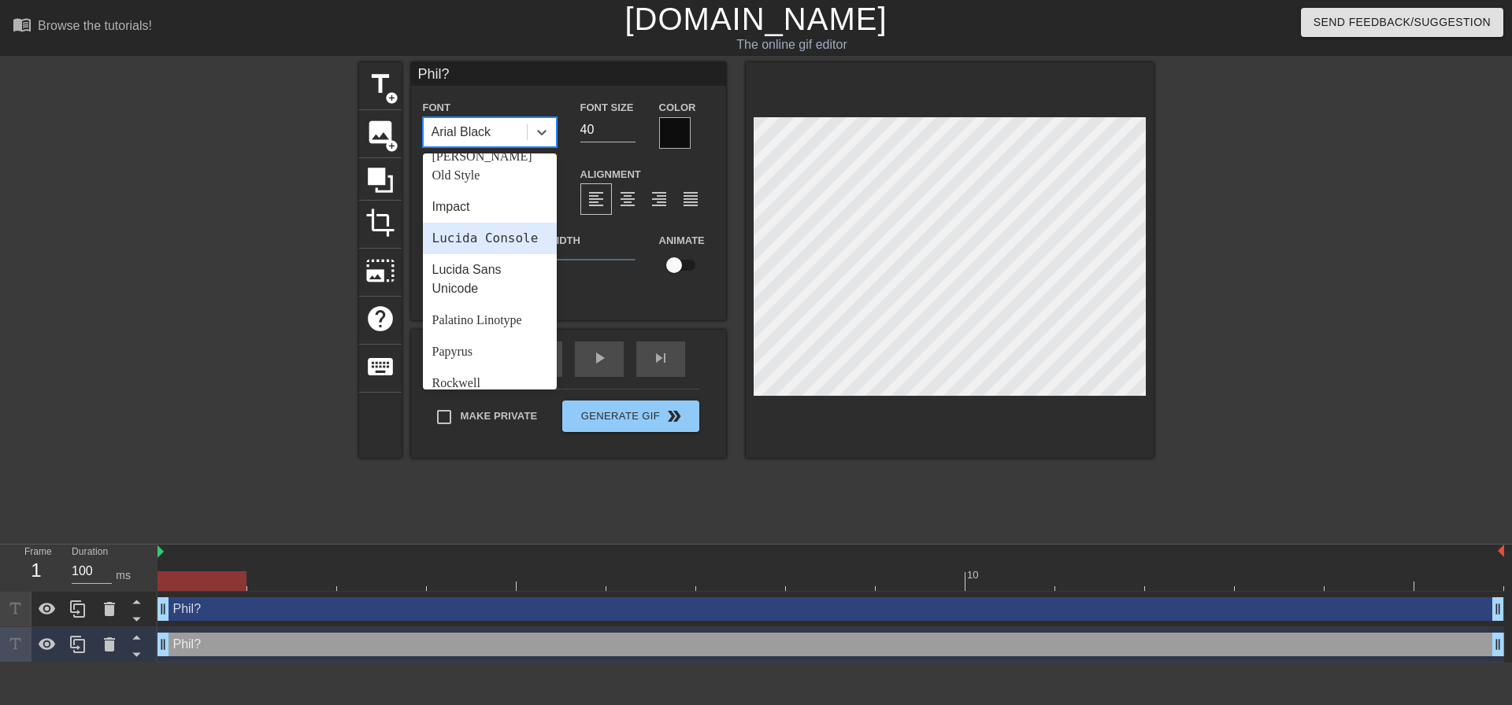
scroll to position [406, 0]
click at [451, 198] on div "Impact" at bounding box center [490, 213] width 134 height 31
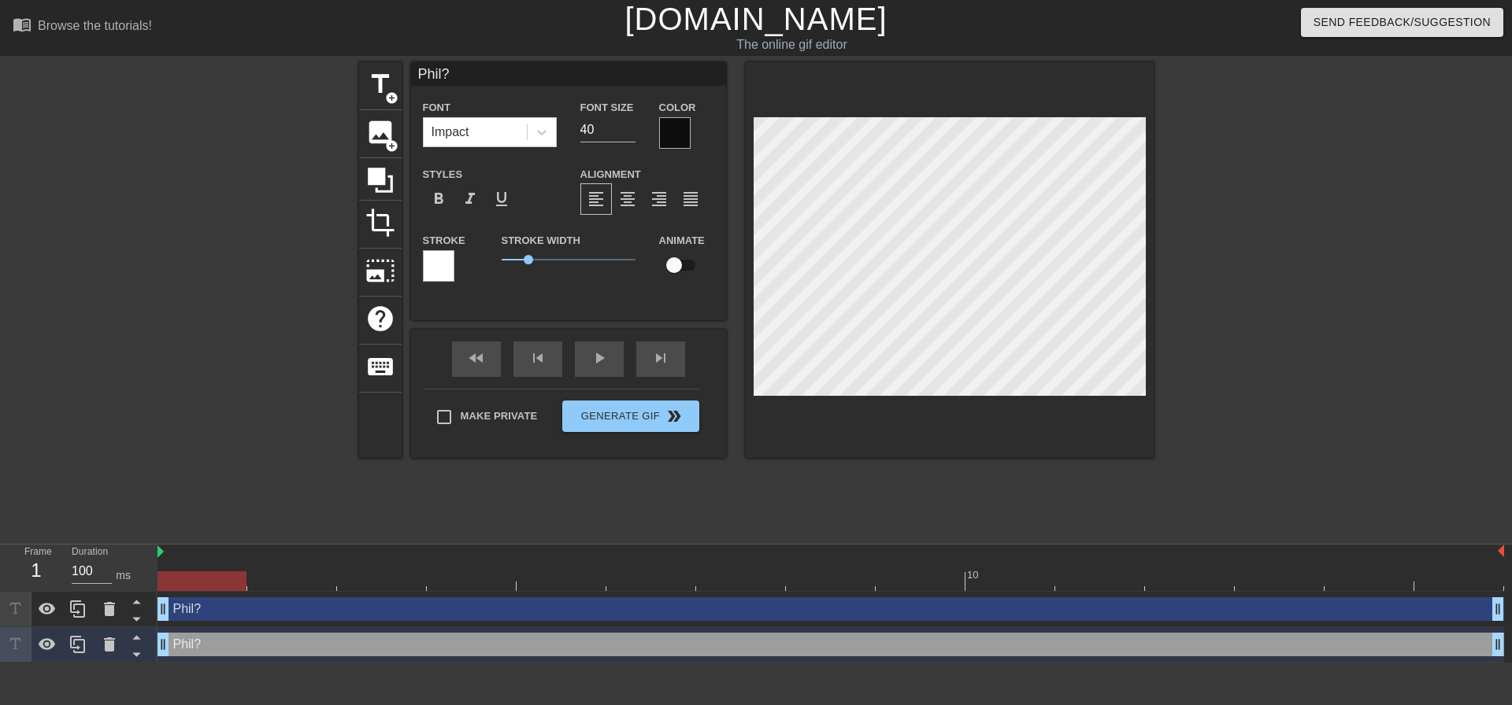
click at [616, 511] on div "title add_circle image add_circle crop photo_size_select_large help keyboard [P…" at bounding box center [756, 298] width 794 height 472
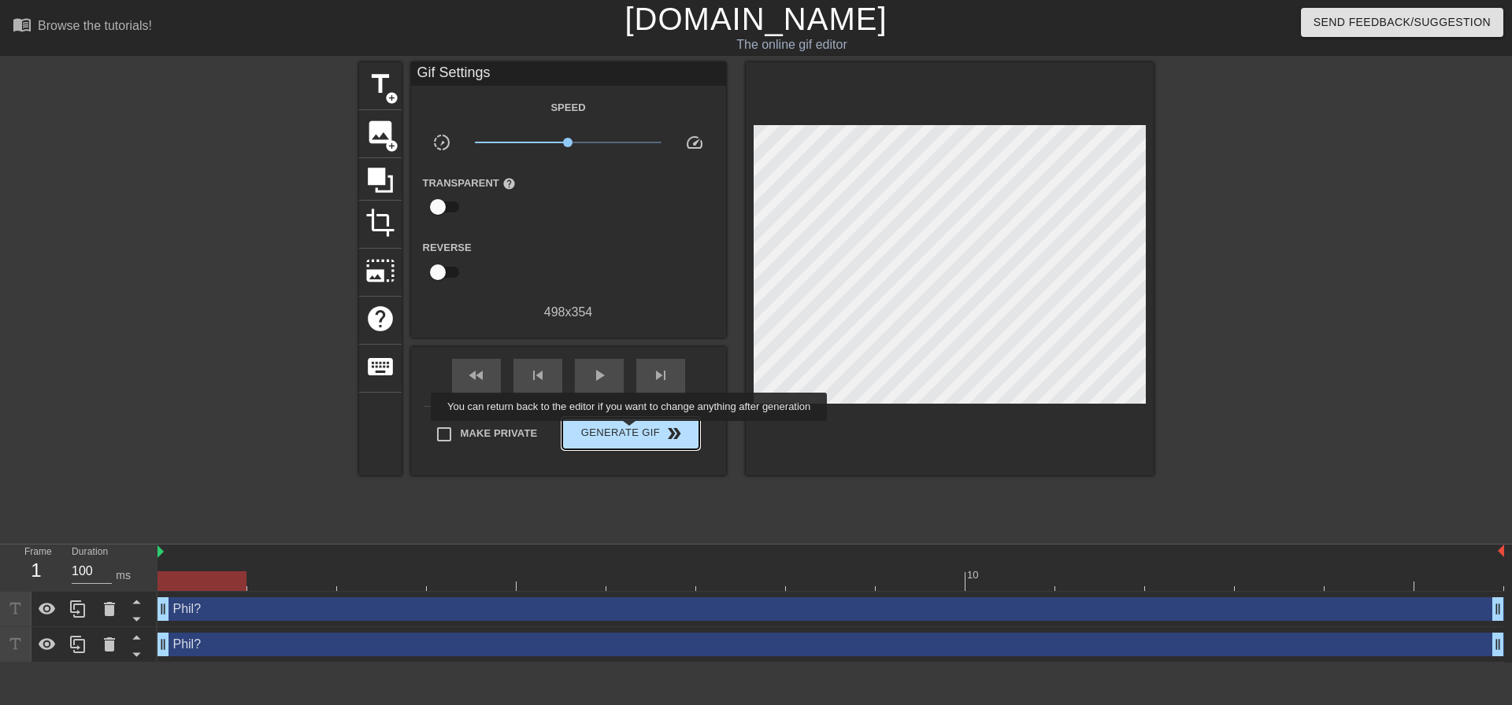
click at [631, 432] on span "Generate Gif double_arrow" at bounding box center [630, 433] width 124 height 19
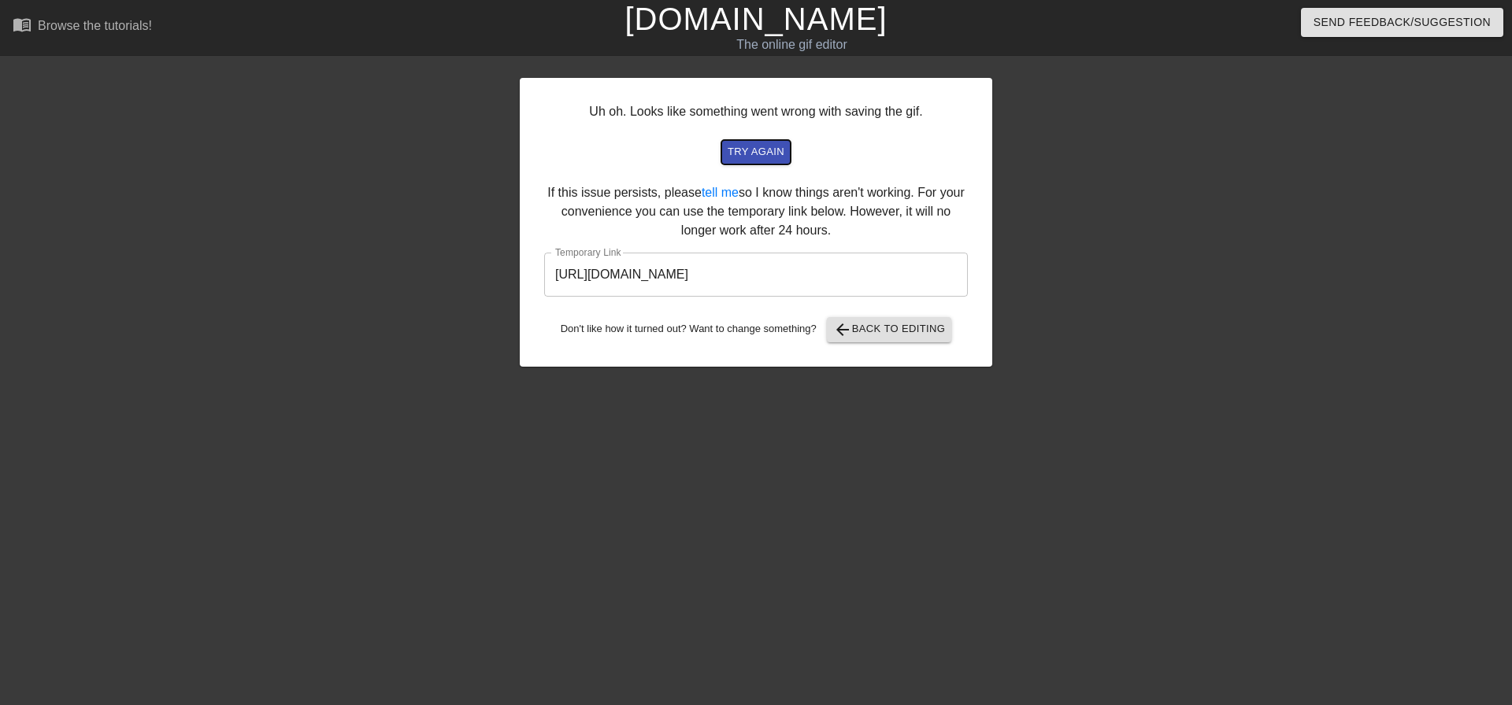
click at [759, 153] on span "try again" at bounding box center [755, 152] width 57 height 18
click at [759, 154] on span "try again" at bounding box center [755, 152] width 57 height 18
drag, startPoint x: 879, startPoint y: 274, endPoint x: 527, endPoint y: 269, distance: 351.1
click at [527, 269] on div "Uh oh. Looks like something went wrong with saving the gif. try again If this i…" at bounding box center [756, 222] width 472 height 289
